Goal: Transaction & Acquisition: Purchase product/service

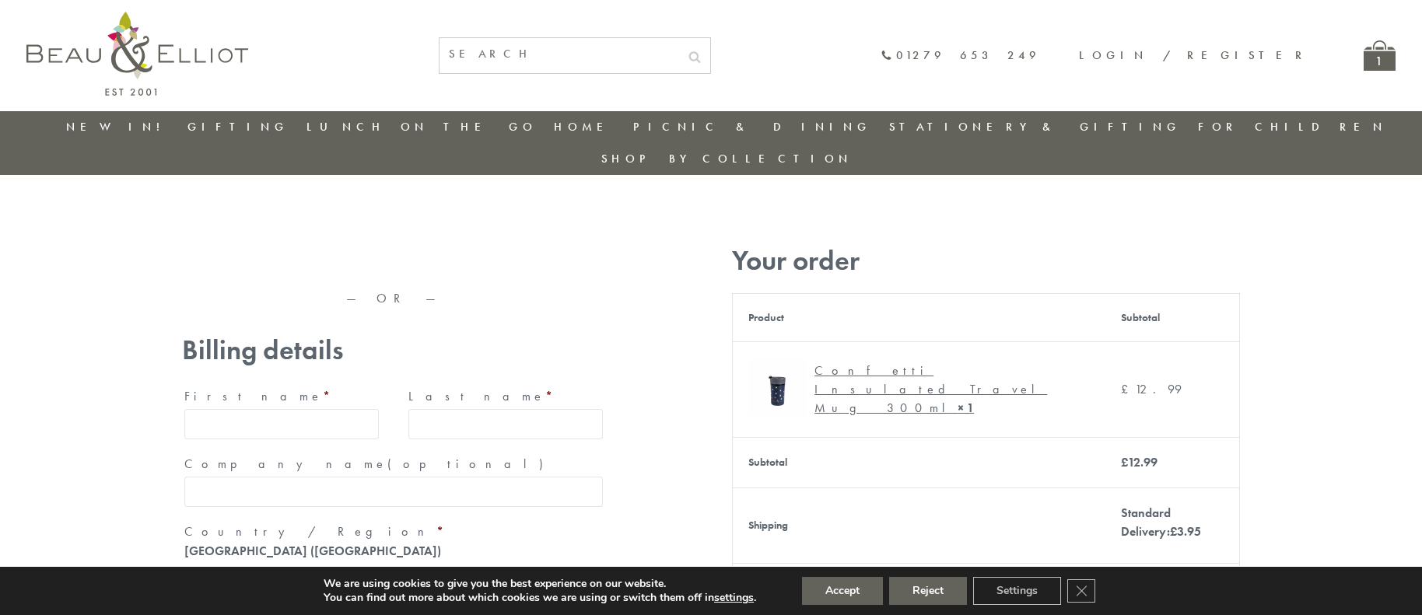
type input "maria33@yahoo.com"
type input "Maria"
type input "Williams"
type input "23, Scottsdale, Happytown"
type input "London"
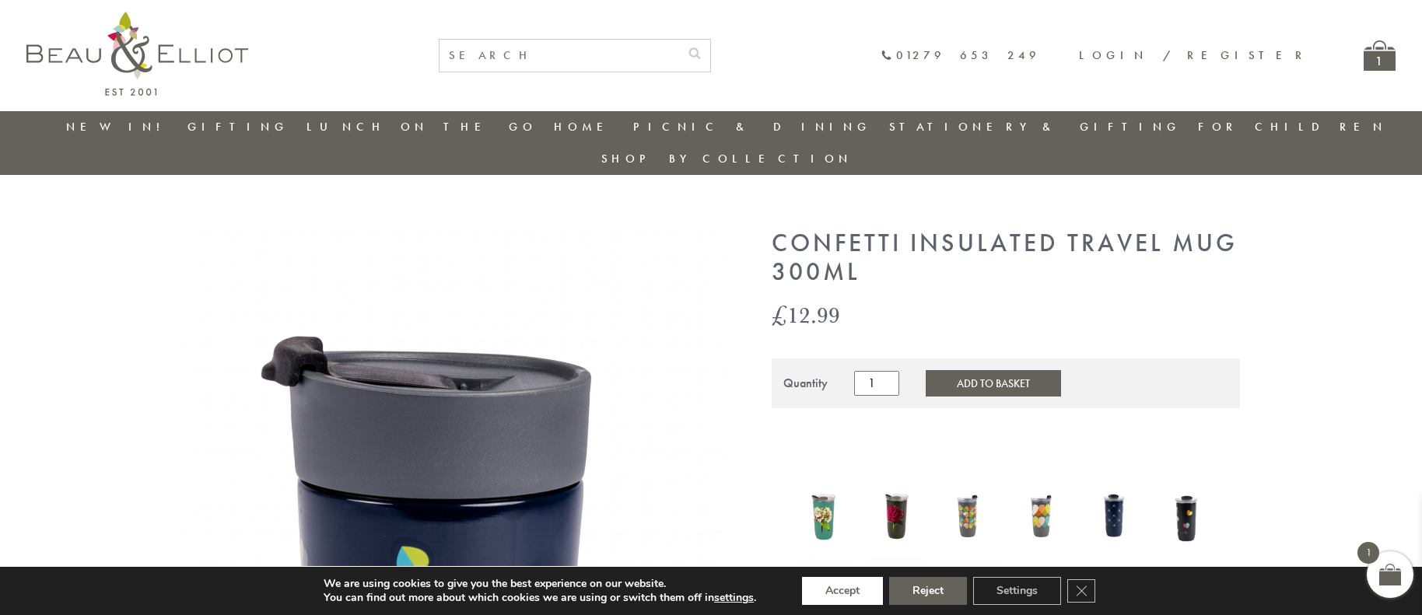
click at [843, 591] on button "Accept" at bounding box center [842, 591] width 81 height 28
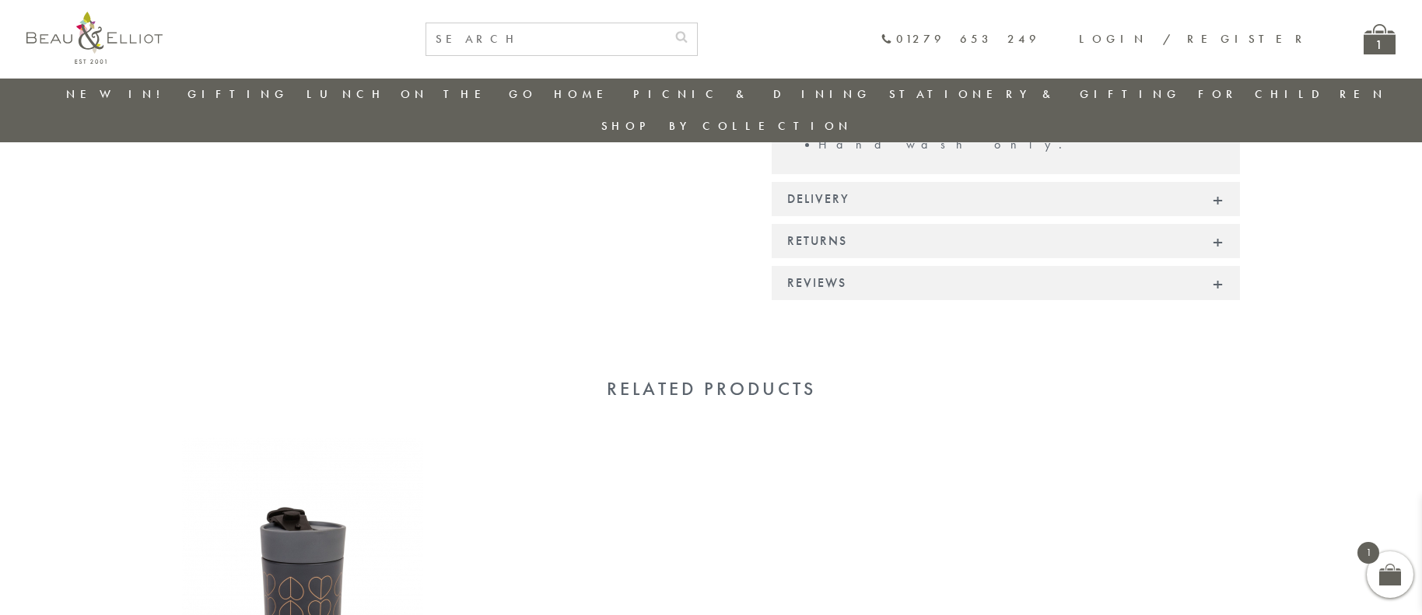
scroll to position [1246, 0]
